Goal: Contribute content: Add original content to the website for others to see

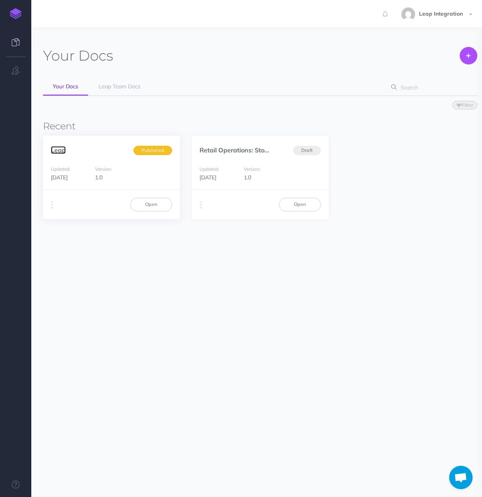
click at [62, 149] on link "Leap" at bounding box center [58, 150] width 15 height 8
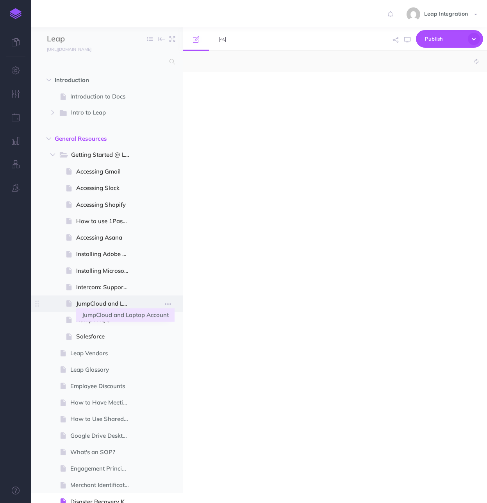
select select "null"
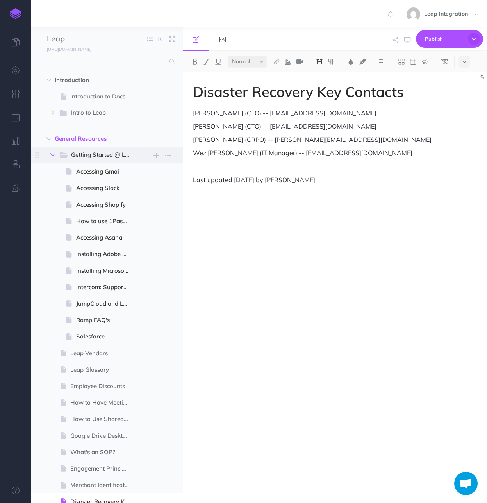
click at [50, 155] on button "button" at bounding box center [53, 154] width 14 height 9
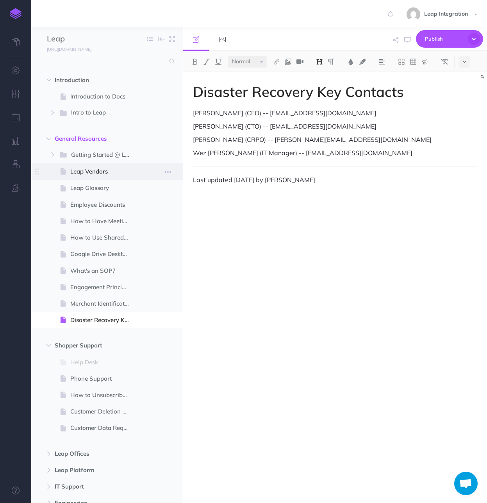
click at [69, 168] on span at bounding box center [65, 171] width 12 height 9
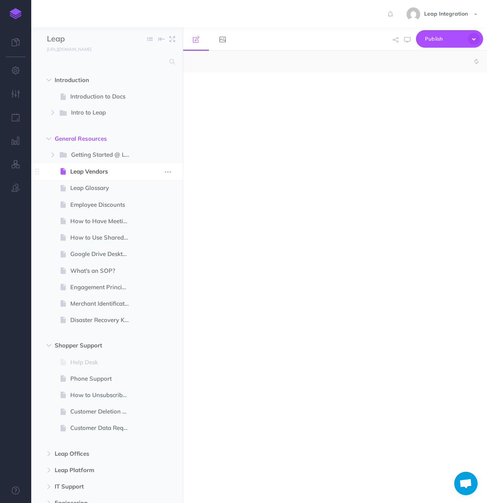
select select "null"
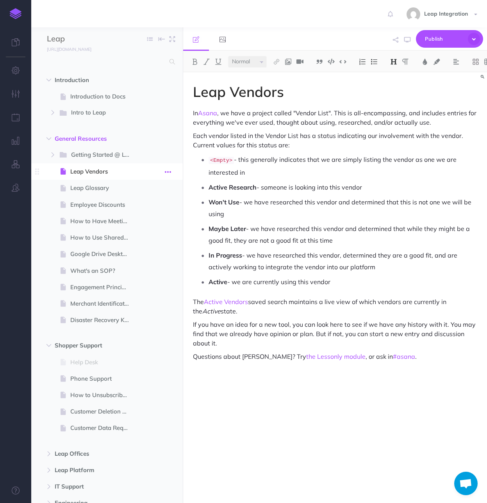
click at [170, 171] on icon "button" at bounding box center [168, 171] width 6 height 9
click at [283, 448] on div "Leap Vendors In [GEOGRAPHIC_DATA] , we have a project called "Vendor List". Thi…" at bounding box center [335, 283] width 304 height 423
click at [154, 140] on icon "button" at bounding box center [156, 138] width 5 height 9
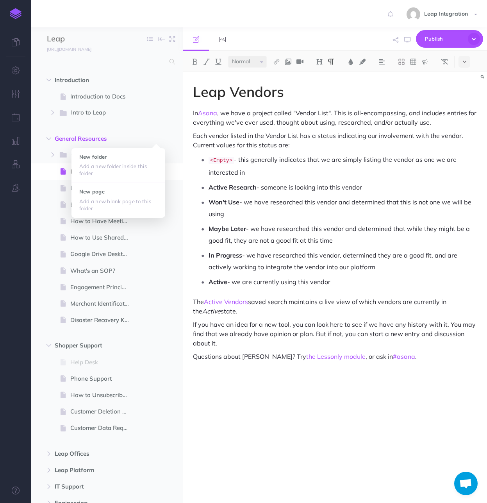
click at [234, 418] on div "Leap Vendors In [GEOGRAPHIC_DATA] , we have a project called "Vendor List". Thi…" at bounding box center [335, 283] width 304 height 423
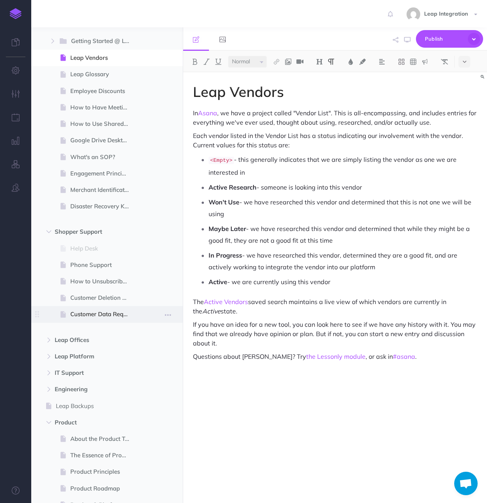
scroll to position [235, 0]
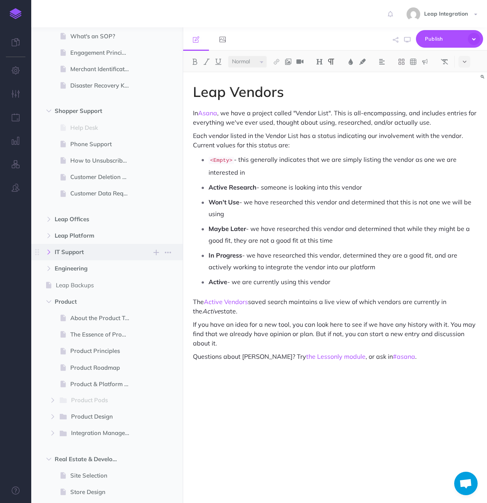
click at [48, 254] on icon "button" at bounding box center [49, 252] width 5 height 5
click at [155, 254] on icon "button" at bounding box center [156, 252] width 5 height 9
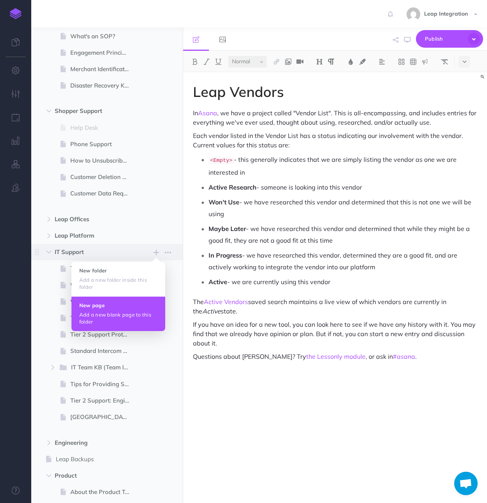
click at [127, 303] on h4 "New page" at bounding box center [118, 305] width 78 height 5
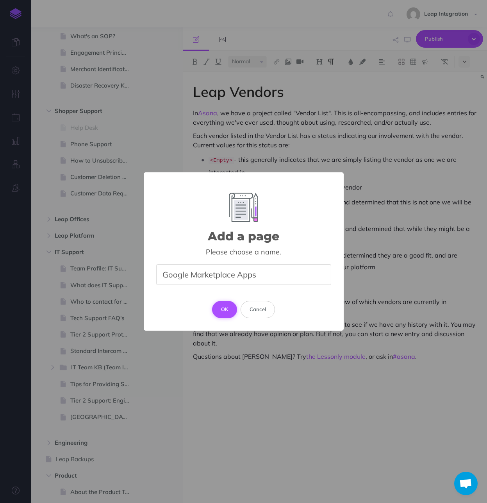
type input "Google Marketplace Apps"
click at [218, 307] on button "OK" at bounding box center [224, 309] width 25 height 17
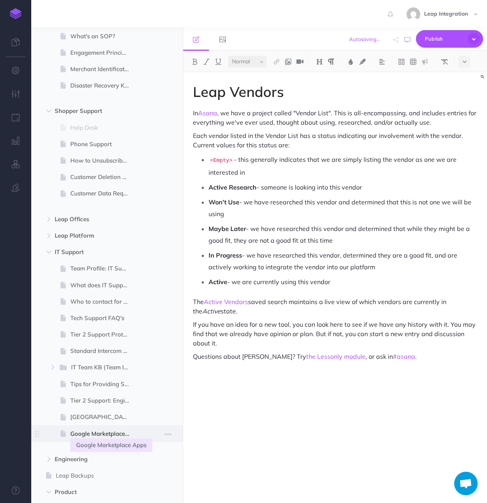
click at [116, 429] on span "Google Marketplace Apps" at bounding box center [103, 433] width 66 height 9
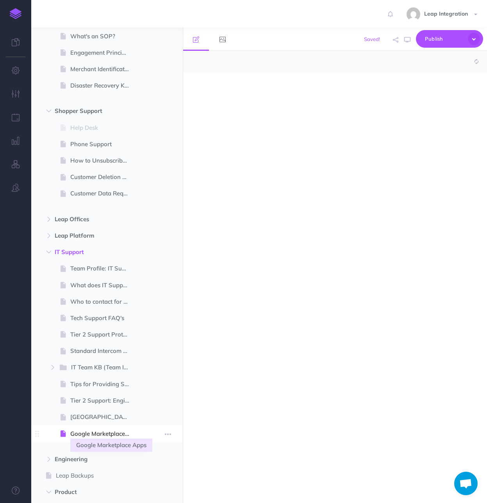
select select "null"
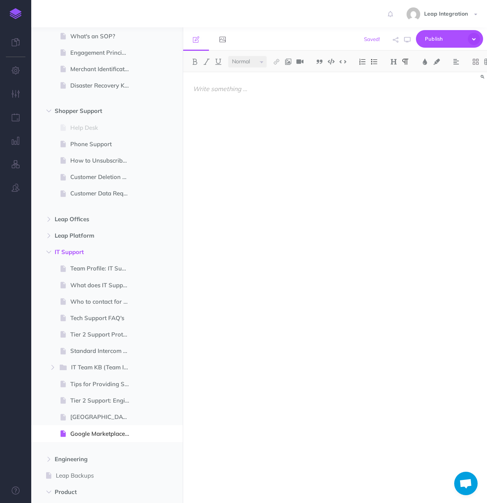
click at [228, 106] on div at bounding box center [335, 283] width 304 height 423
click at [284, 90] on p "Google Marketplace Apps" at bounding box center [335, 88] width 285 height 9
click at [322, 64] on img at bounding box center [319, 62] width 7 height 6
click at [322, 76] on button "H1" at bounding box center [320, 76] width 12 height 12
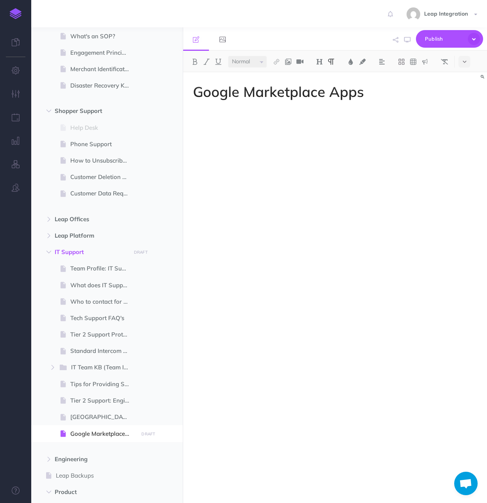
click at [259, 154] on div "Google Marketplace Apps" at bounding box center [335, 283] width 304 height 423
click at [251, 230] on div "Google Marketplace Apps Leap has allowlisted certain apps, which means you are …" at bounding box center [335, 283] width 304 height 423
click at [273, 195] on div "Google Marketplace Apps Leap has allowlisted certain apps, which means you are …" at bounding box center [335, 283] width 304 height 423
click at [247, 132] on p at bounding box center [343, 128] width 269 height 12
click at [263, 195] on div "Google Marketplace Apps Leap has allowlisted certain apps, which means you are …" at bounding box center [335, 283] width 304 height 423
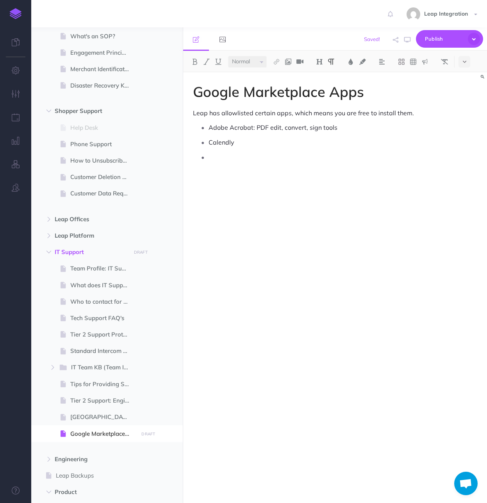
click at [231, 159] on p at bounding box center [343, 157] width 269 height 12
click at [368, 159] on p "Email Notifications for Google Forms™" at bounding box center [343, 157] width 269 height 12
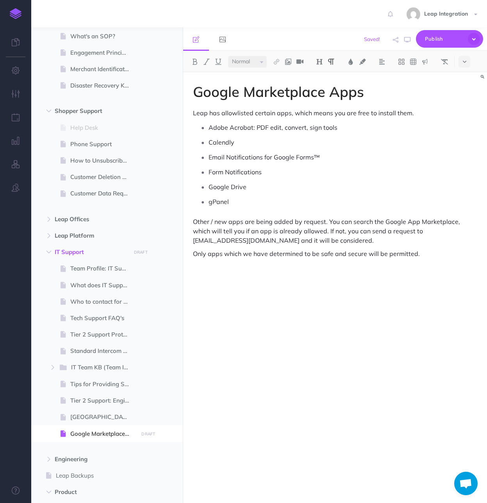
click at [266, 253] on p "Only apps which we have determined to be safe and secure will be permitted." at bounding box center [335, 253] width 285 height 9
click at [462, 61] on button at bounding box center [465, 62] width 12 height 12
click at [467, 171] on img at bounding box center [464, 169] width 7 height 6
click at [476, 41] on icon "button" at bounding box center [474, 39] width 12 height 12
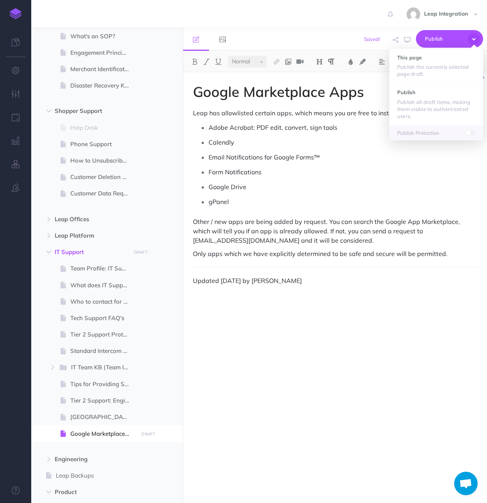
click at [290, 243] on p "Other / new apps are being added by request. You can search the Google App Mark…" at bounding box center [335, 231] width 285 height 28
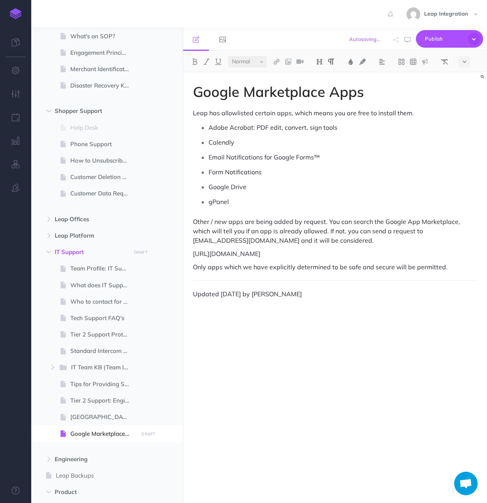
click at [193, 253] on p "[URL][DOMAIN_NAME]" at bounding box center [335, 253] width 285 height 9
click at [276, 61] on img at bounding box center [276, 62] width 7 height 6
click at [278, 75] on icon at bounding box center [277, 75] width 6 height 5
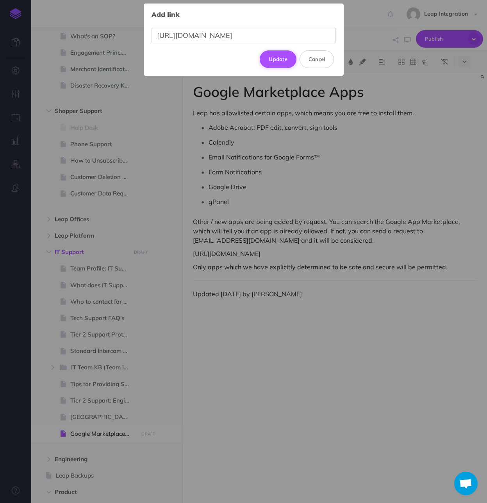
type input "[URL][DOMAIN_NAME]"
click at [282, 59] on button "Update" at bounding box center [278, 58] width 37 height 17
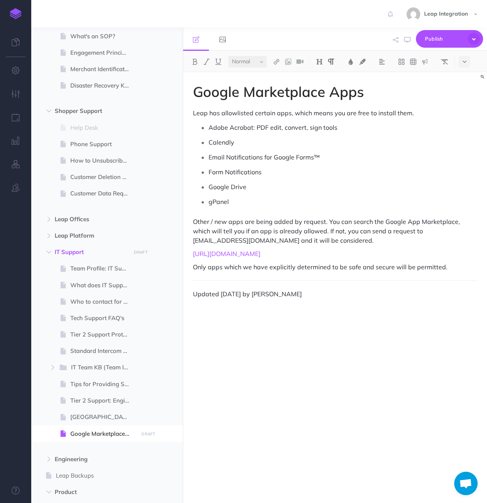
click at [344, 237] on p "Other / new apps are being added by request. You can search the Google App Mark…" at bounding box center [335, 231] width 285 height 28
click at [444, 43] on span "Publish" at bounding box center [444, 39] width 39 height 12
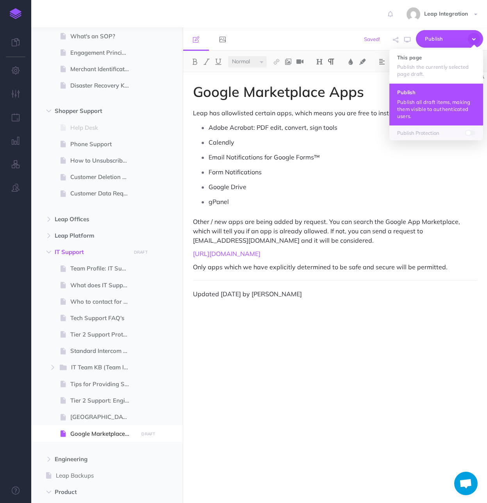
click at [433, 114] on p "Publish all draft items, making them visible to authenticated users." at bounding box center [437, 109] width 78 height 21
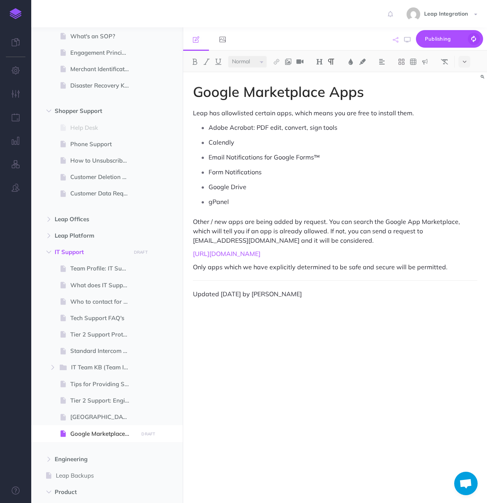
click at [399, 40] on button "button" at bounding box center [395, 40] width 9 height 23
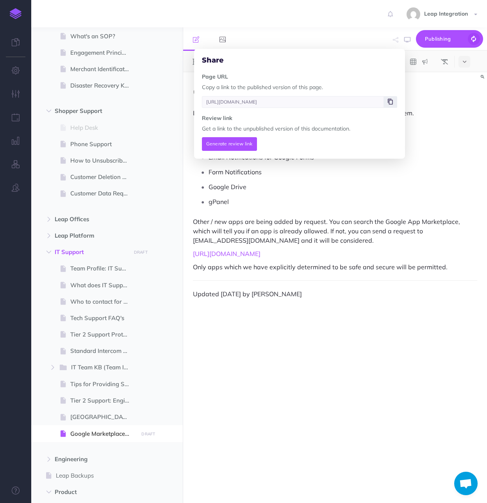
click at [389, 102] on icon at bounding box center [390, 101] width 5 height 5
